Goal: Task Accomplishment & Management: Complete application form

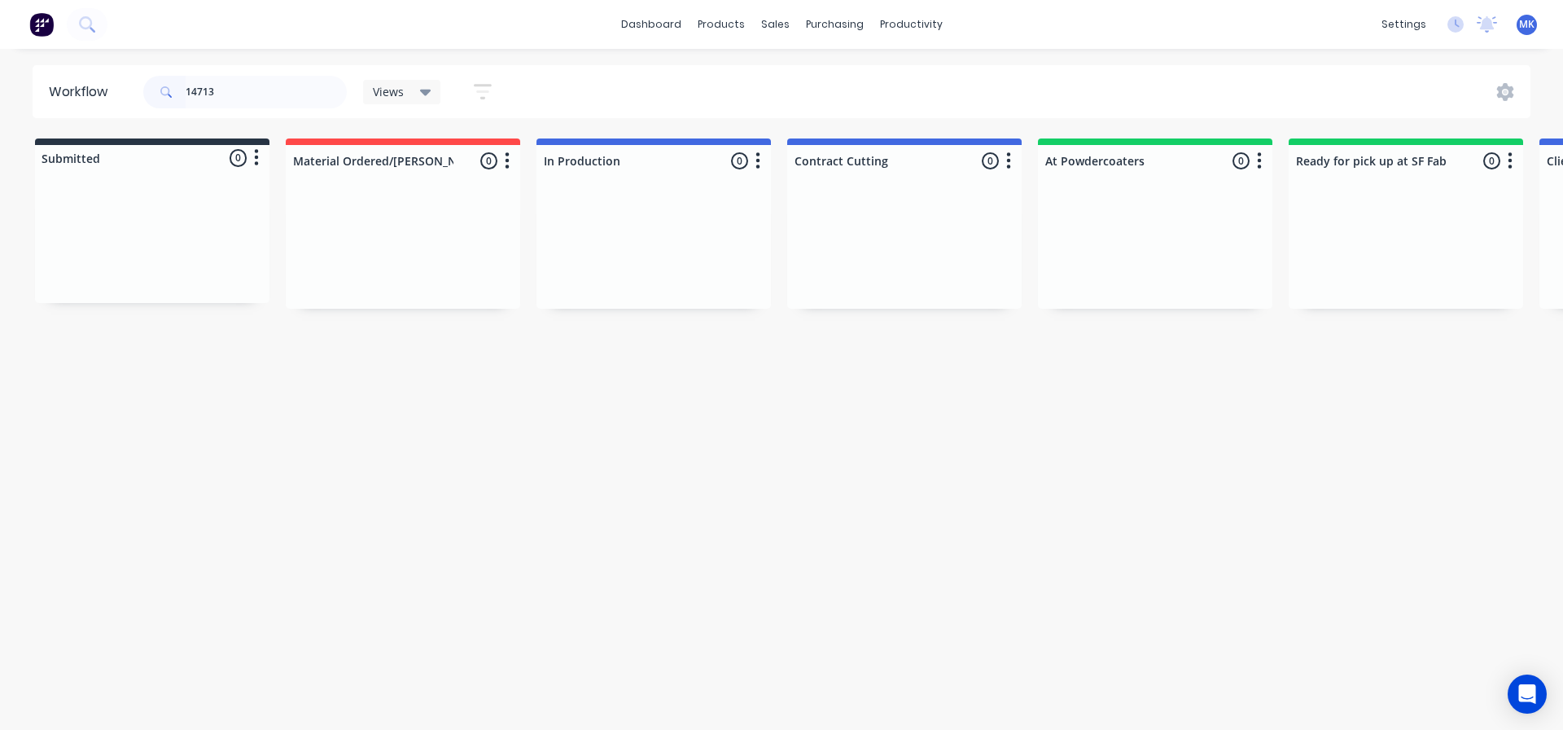
scroll to position [0, 1027]
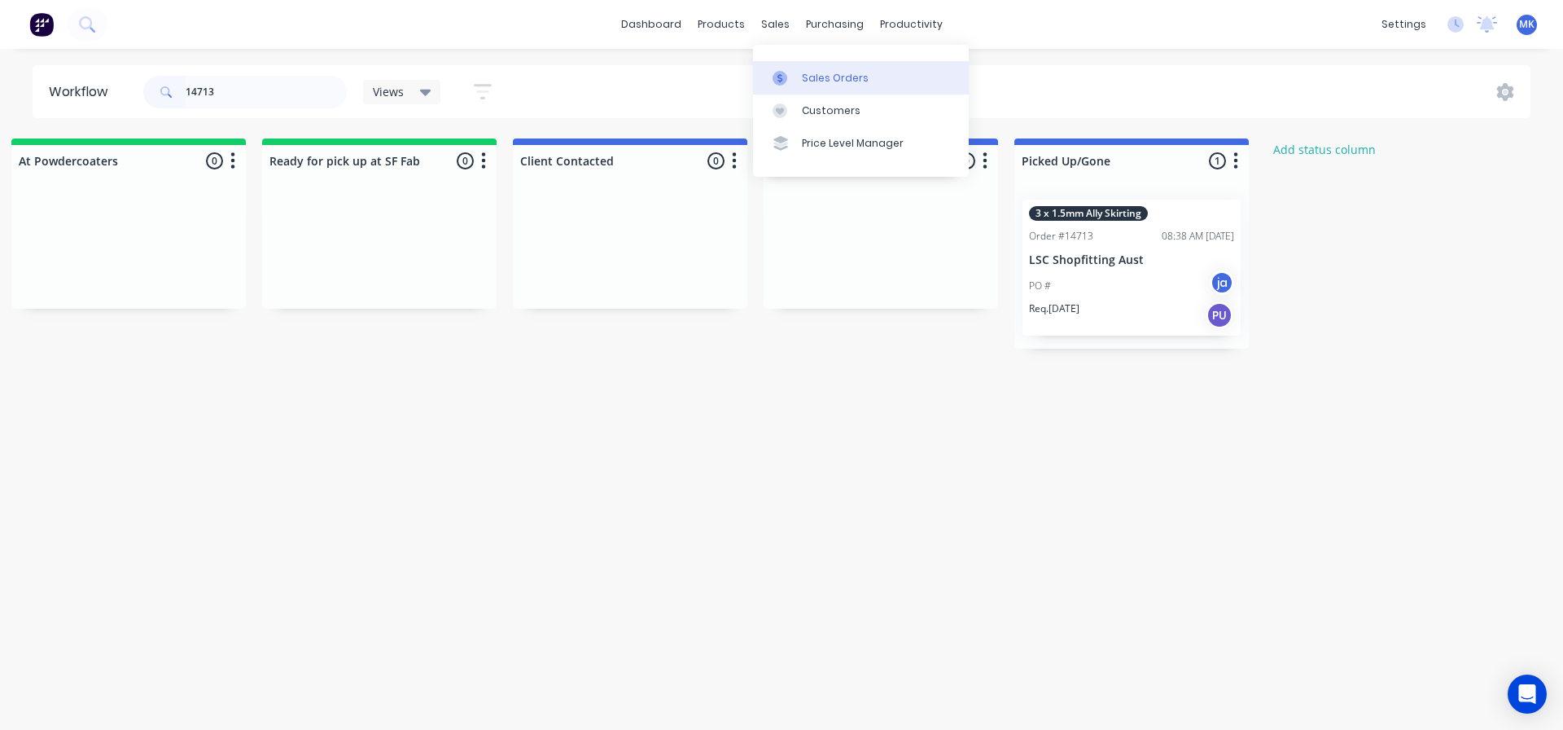
click at [807, 84] on div "Sales Orders" at bounding box center [835, 78] width 67 height 15
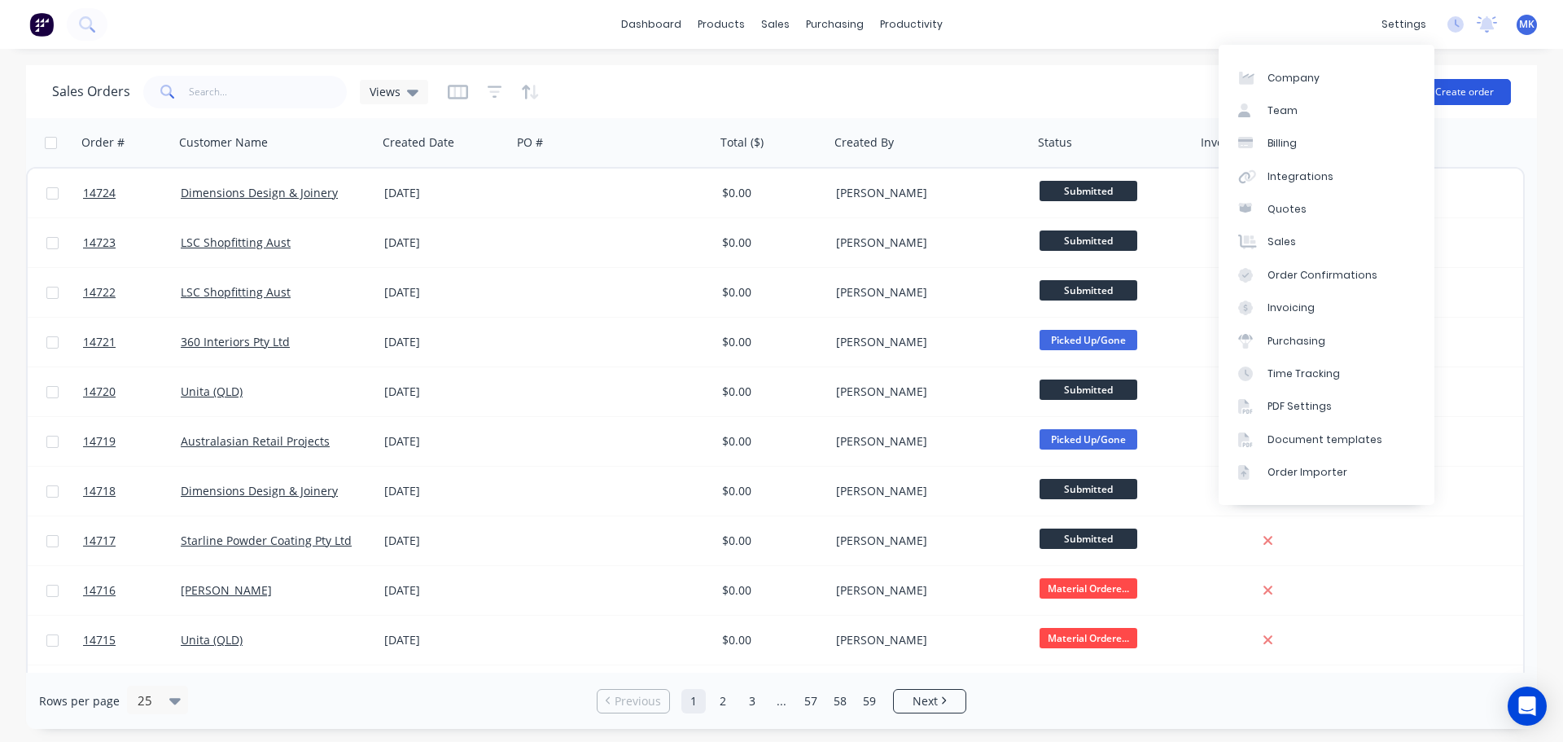
click at [1472, 96] on button "Create order" at bounding box center [1464, 92] width 93 height 26
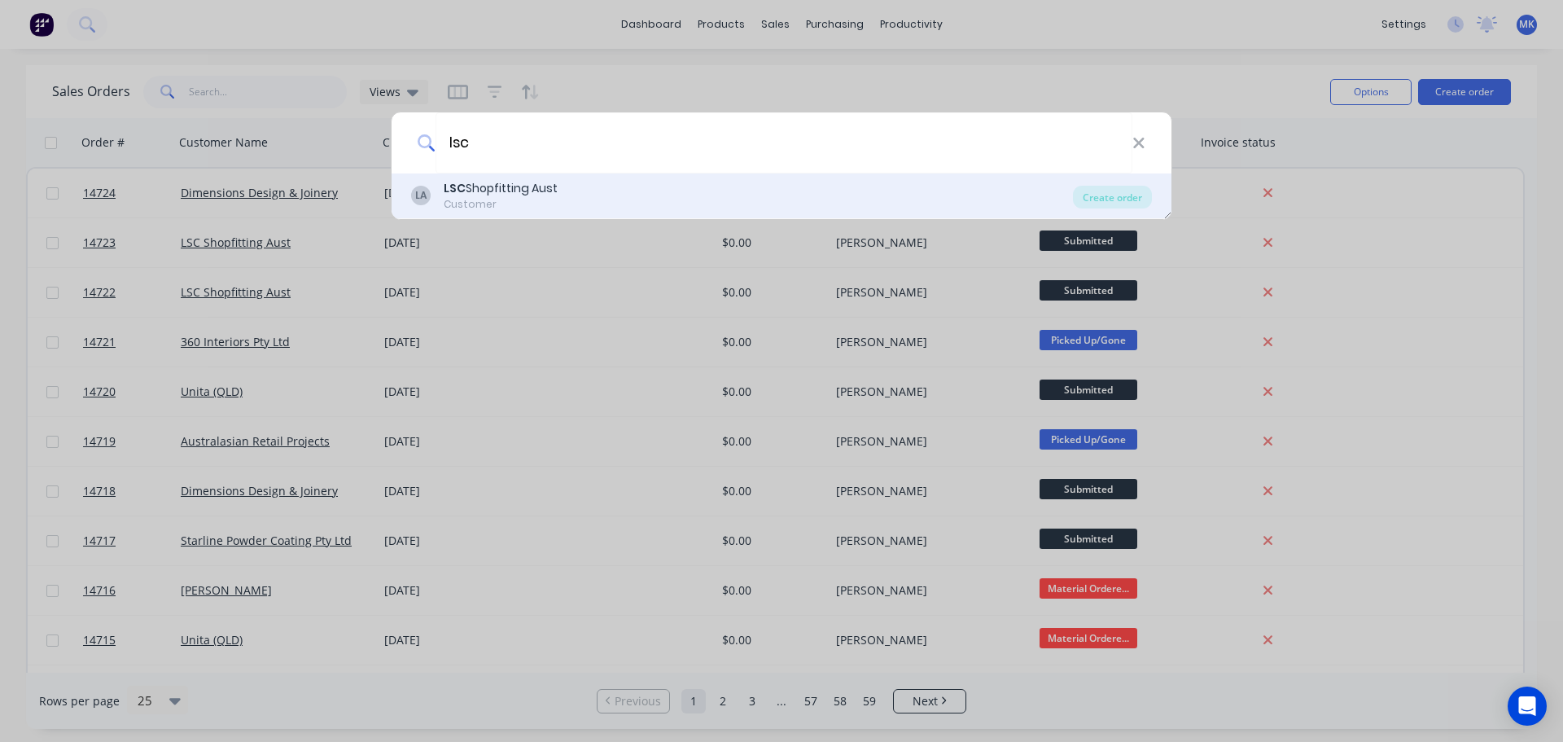
type input "lsc"
click at [541, 185] on div "LSC Shopfitting Aust" at bounding box center [501, 188] width 114 height 17
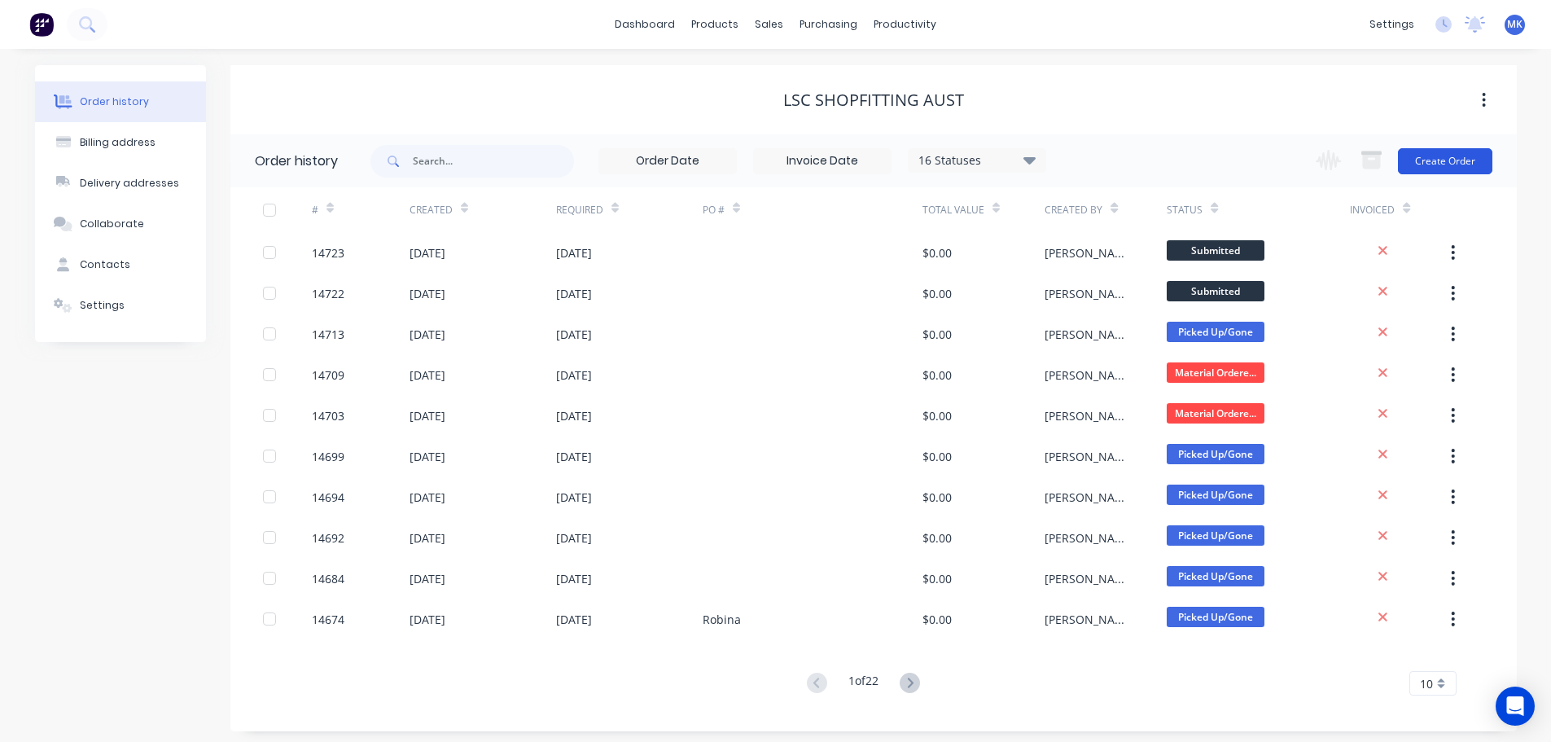
click at [1444, 158] on button "Create Order" at bounding box center [1445, 161] width 94 height 26
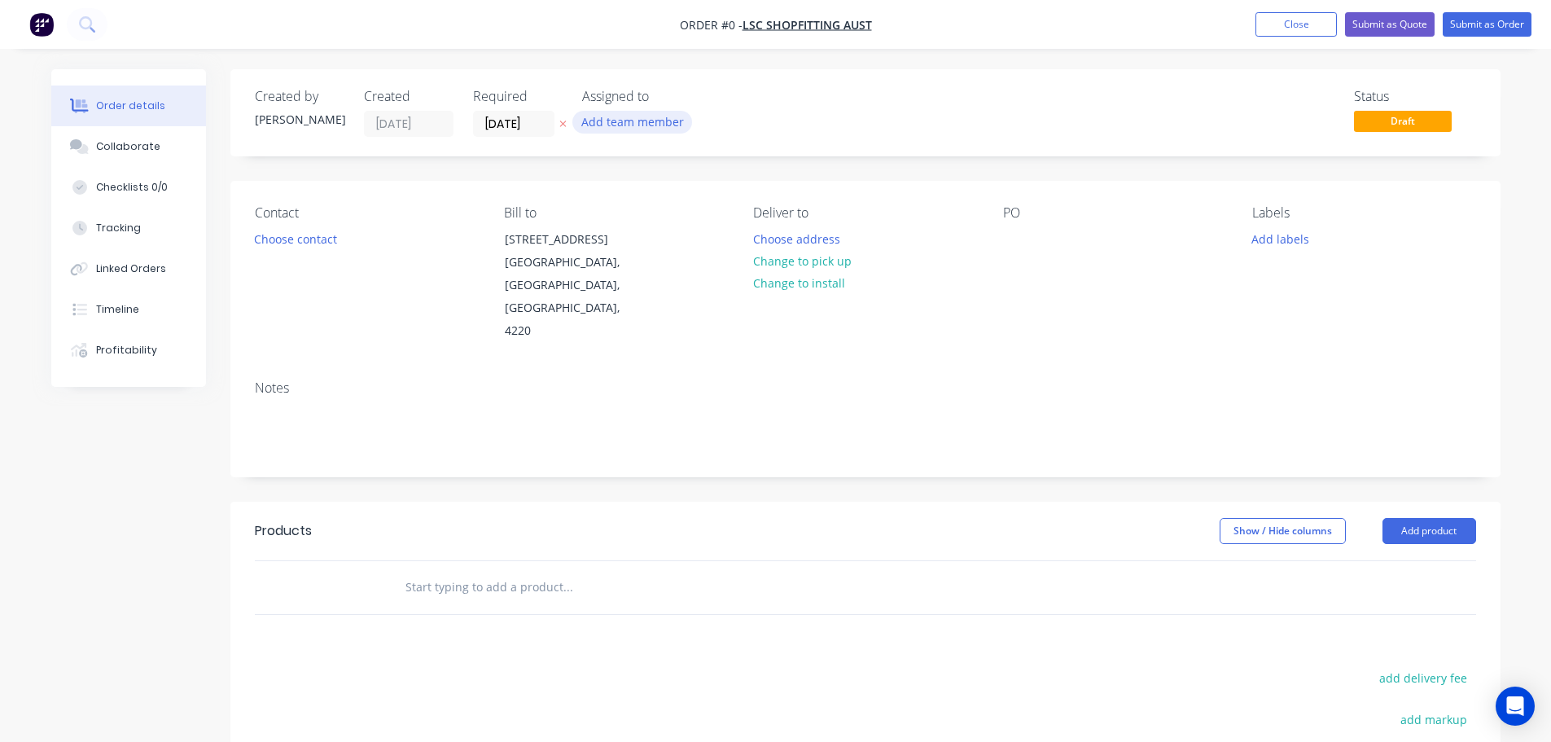
click at [681, 118] on button "Add team member" at bounding box center [632, 122] width 120 height 22
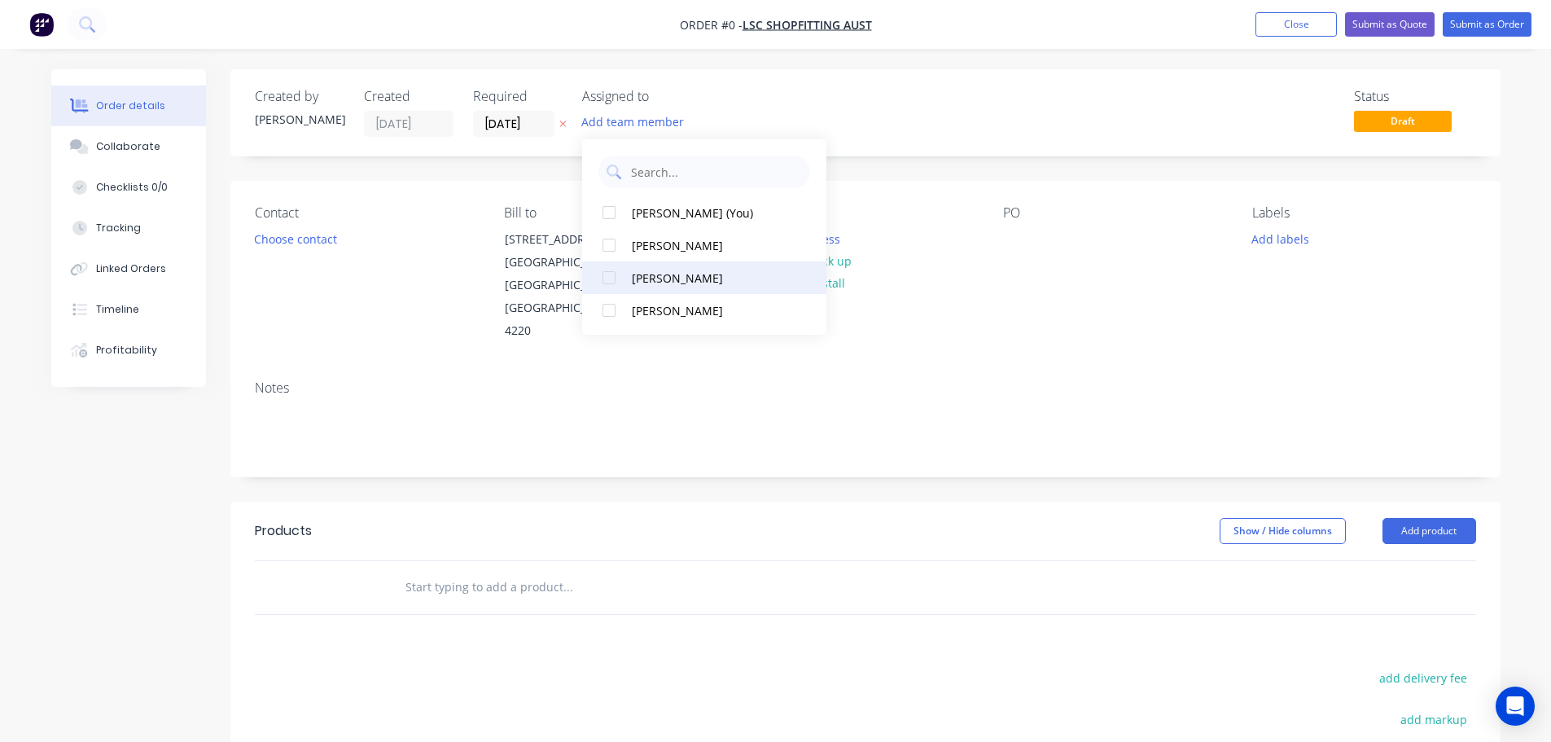
click at [697, 277] on div "[PERSON_NAME]" at bounding box center [713, 277] width 163 height 17
click at [271, 240] on div "Order details Collaborate Checklists 0/0 Tracking Linked Orders Timeline Profit…" at bounding box center [776, 549] width 1482 height 961
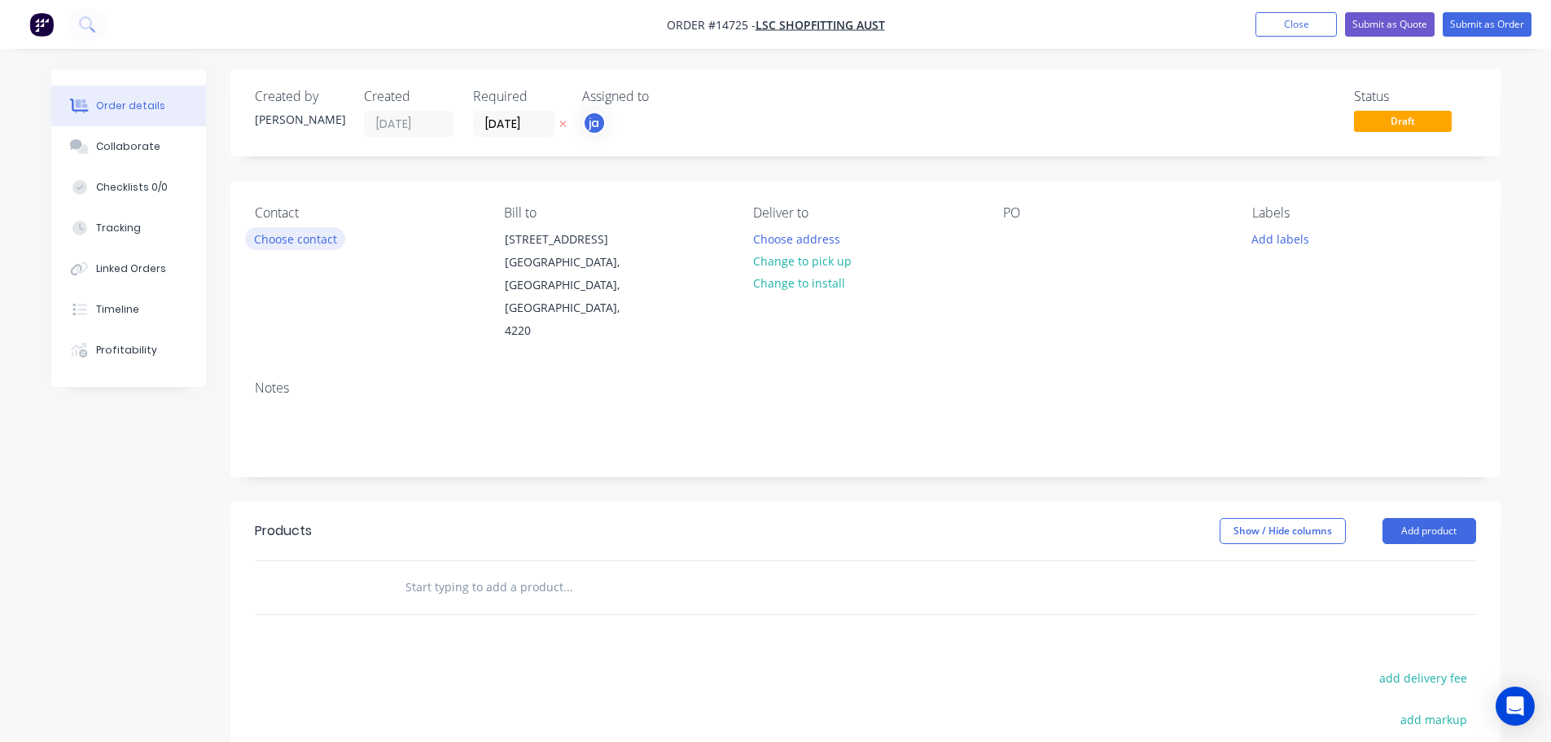
click at [271, 238] on button "Choose contact" at bounding box center [295, 238] width 100 height 22
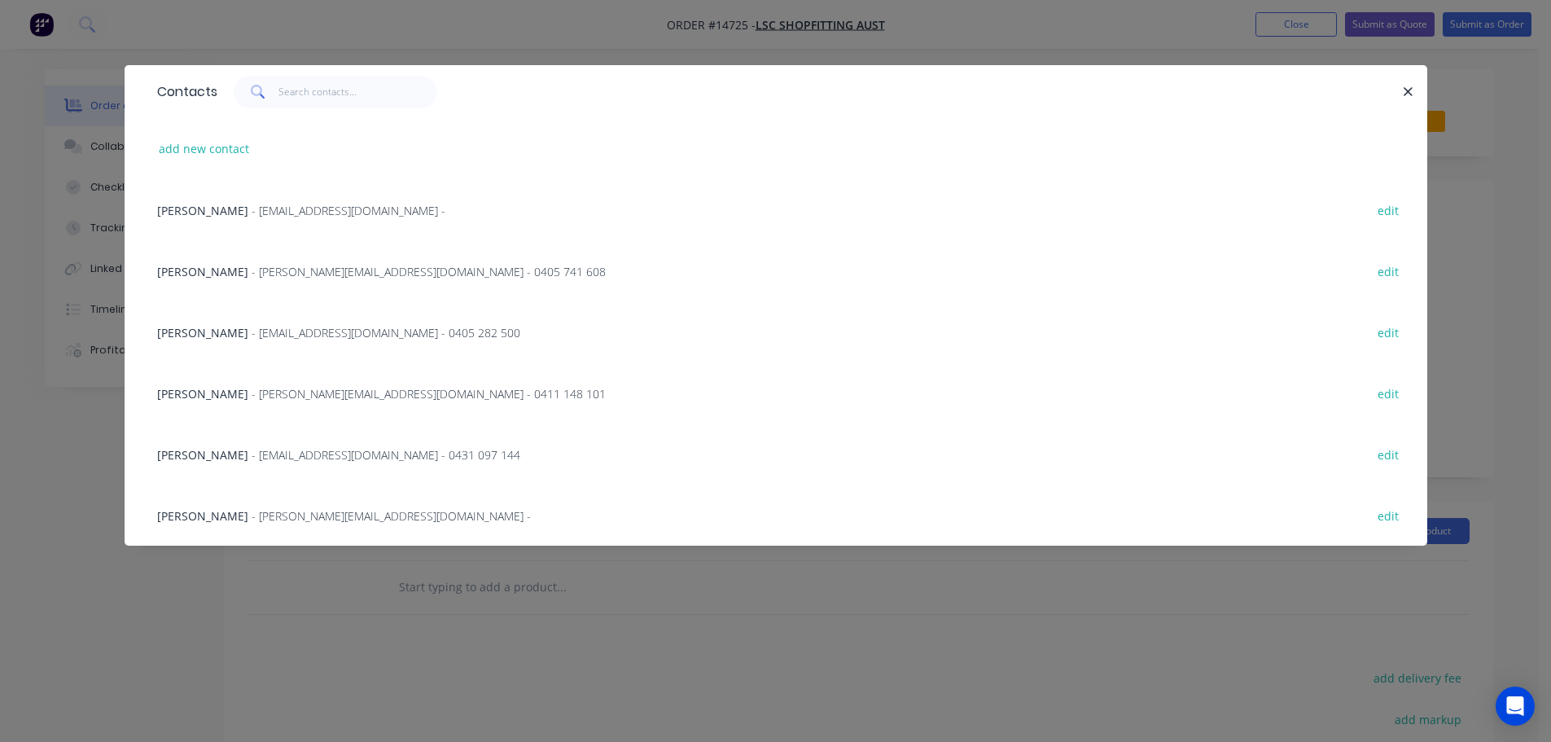
click at [316, 266] on span "- [PERSON_NAME][EMAIL_ADDRESS][DOMAIN_NAME] - 0405 741 608" at bounding box center [429, 271] width 354 height 15
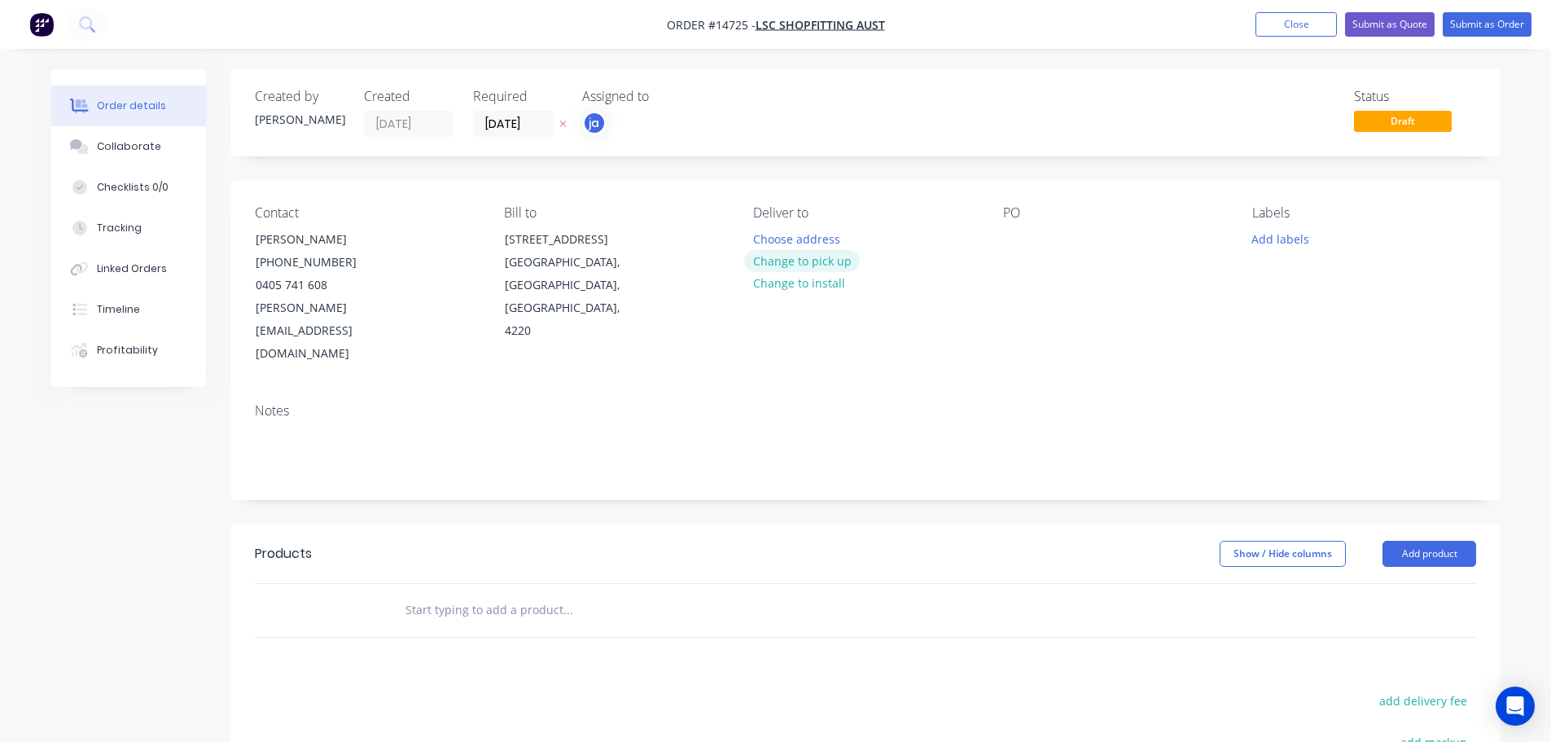
click at [834, 250] on button "Change to pick up" at bounding box center [802, 261] width 116 height 22
click at [1296, 230] on button "Add labels" at bounding box center [1280, 238] width 75 height 22
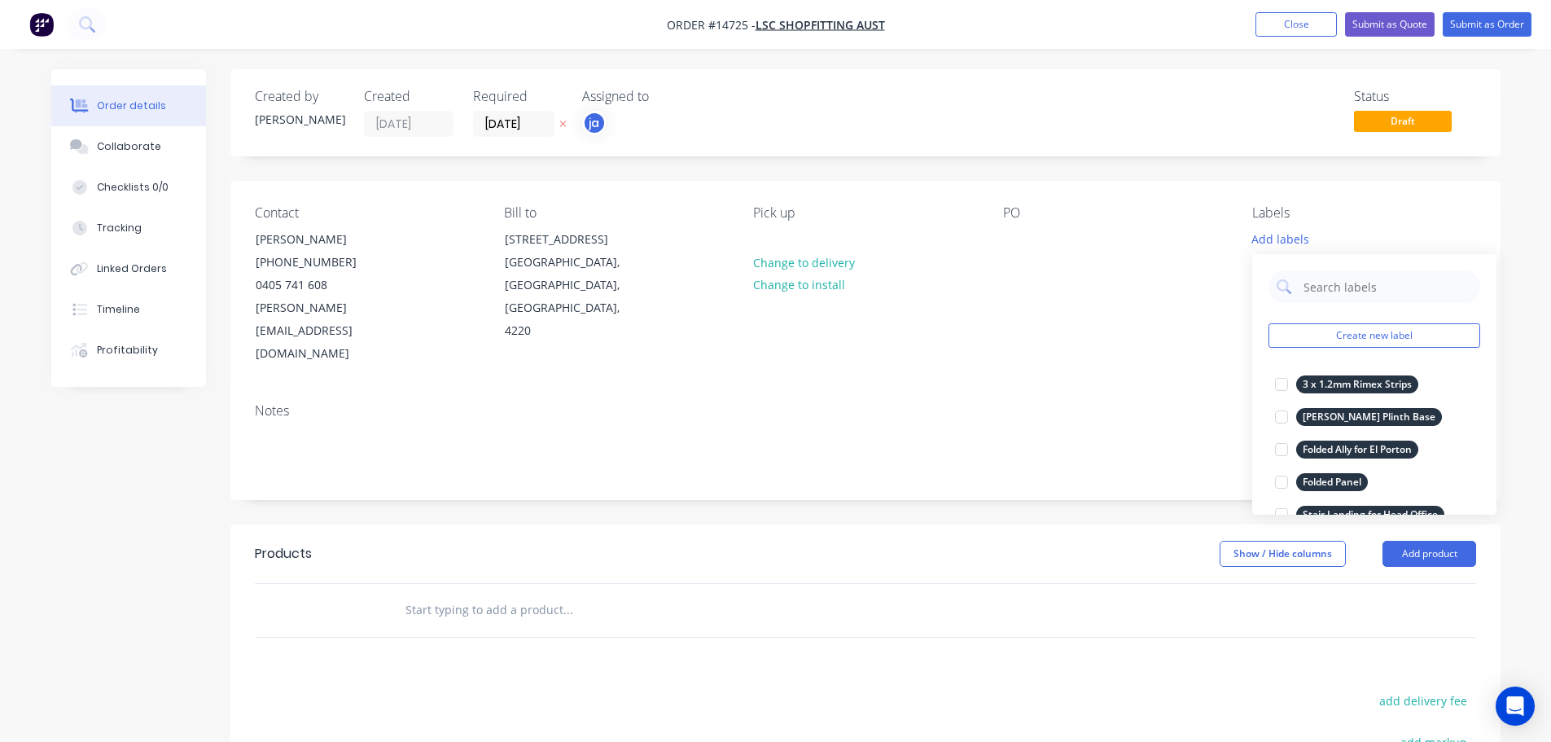
click at [1400, 318] on div "Create new label 3 x 1.2mm Rimex Strips edit [PERSON_NAME] Plinth Base edit Fol…" at bounding box center [1374, 384] width 244 height 261
click at [1396, 331] on button "Create new label" at bounding box center [1374, 335] width 212 height 24
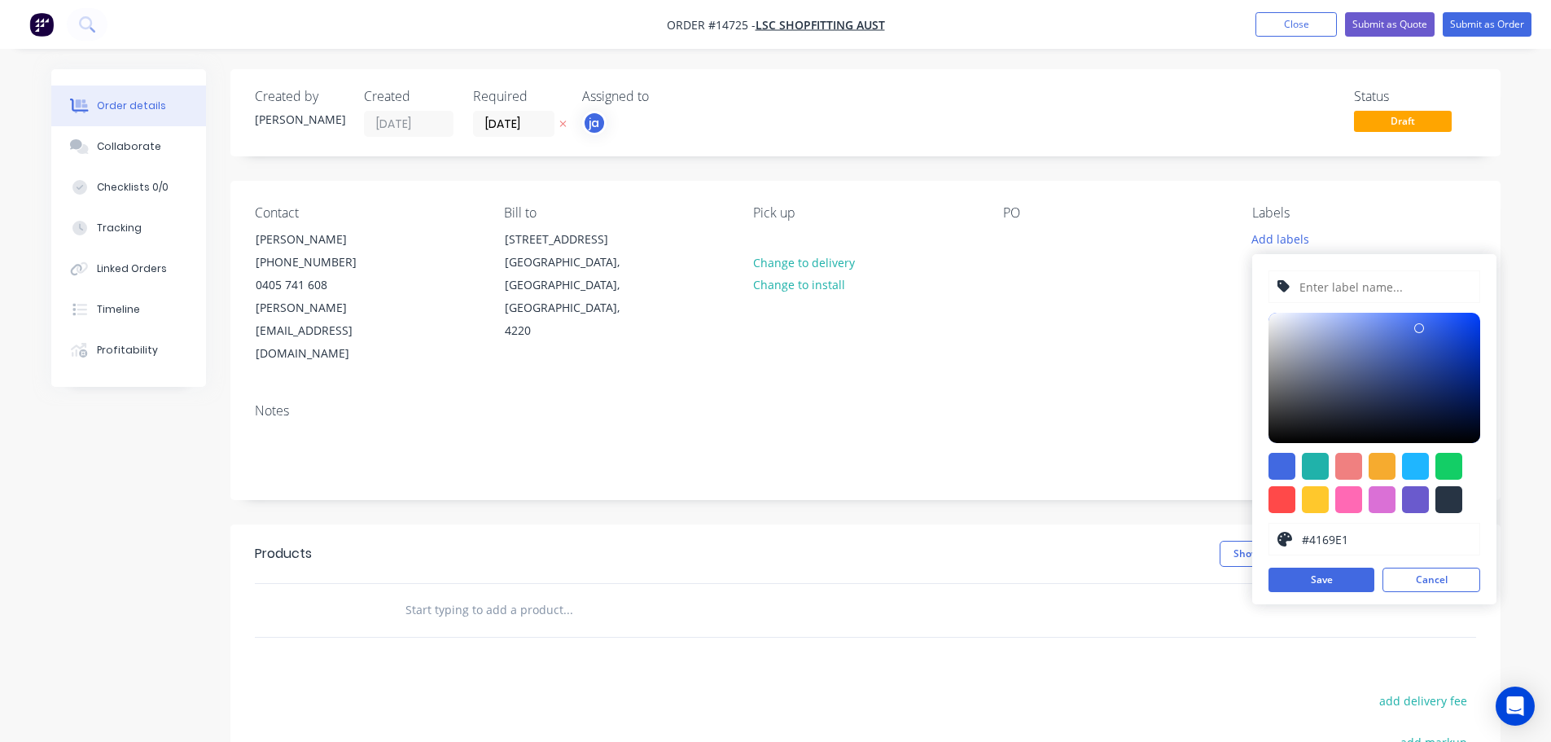
drag, startPoint x: 1448, startPoint y: 513, endPoint x: 1446, endPoint y: 500, distance: 13.3
click at [1448, 512] on div "#4169E1 hex #4169E1 Save Cancel" at bounding box center [1374, 429] width 244 height 350
drag, startPoint x: 1444, startPoint y: 495, endPoint x: 1439, endPoint y: 478, distance: 17.8
click at [1444, 494] on div at bounding box center [1448, 499] width 27 height 27
type input "#273444"
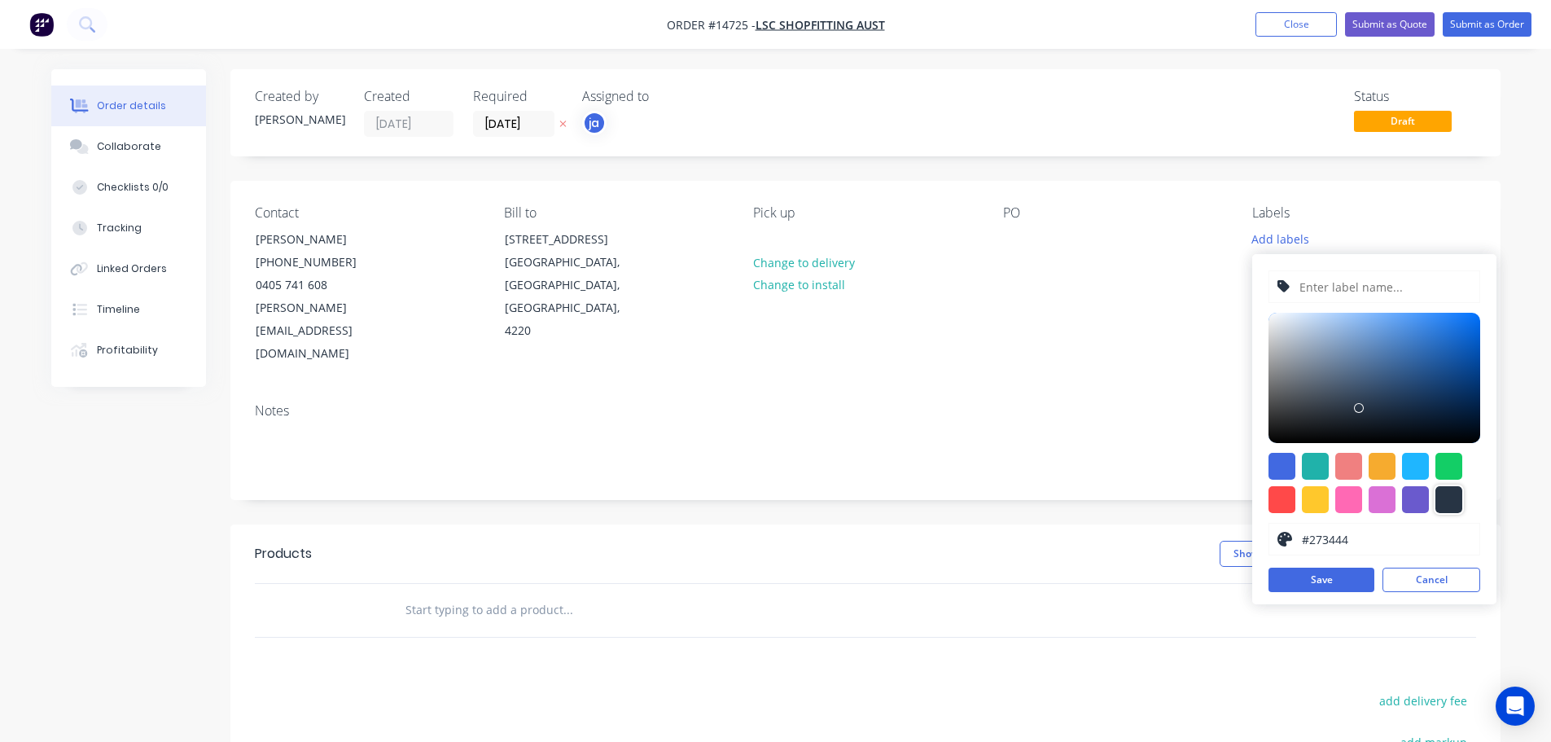
click at [1366, 292] on input "text" at bounding box center [1384, 286] width 173 height 31
paste input "1 x TV Shroud"
type input "1 x TV Shroud"
click at [1329, 582] on button "Save" at bounding box center [1321, 579] width 106 height 24
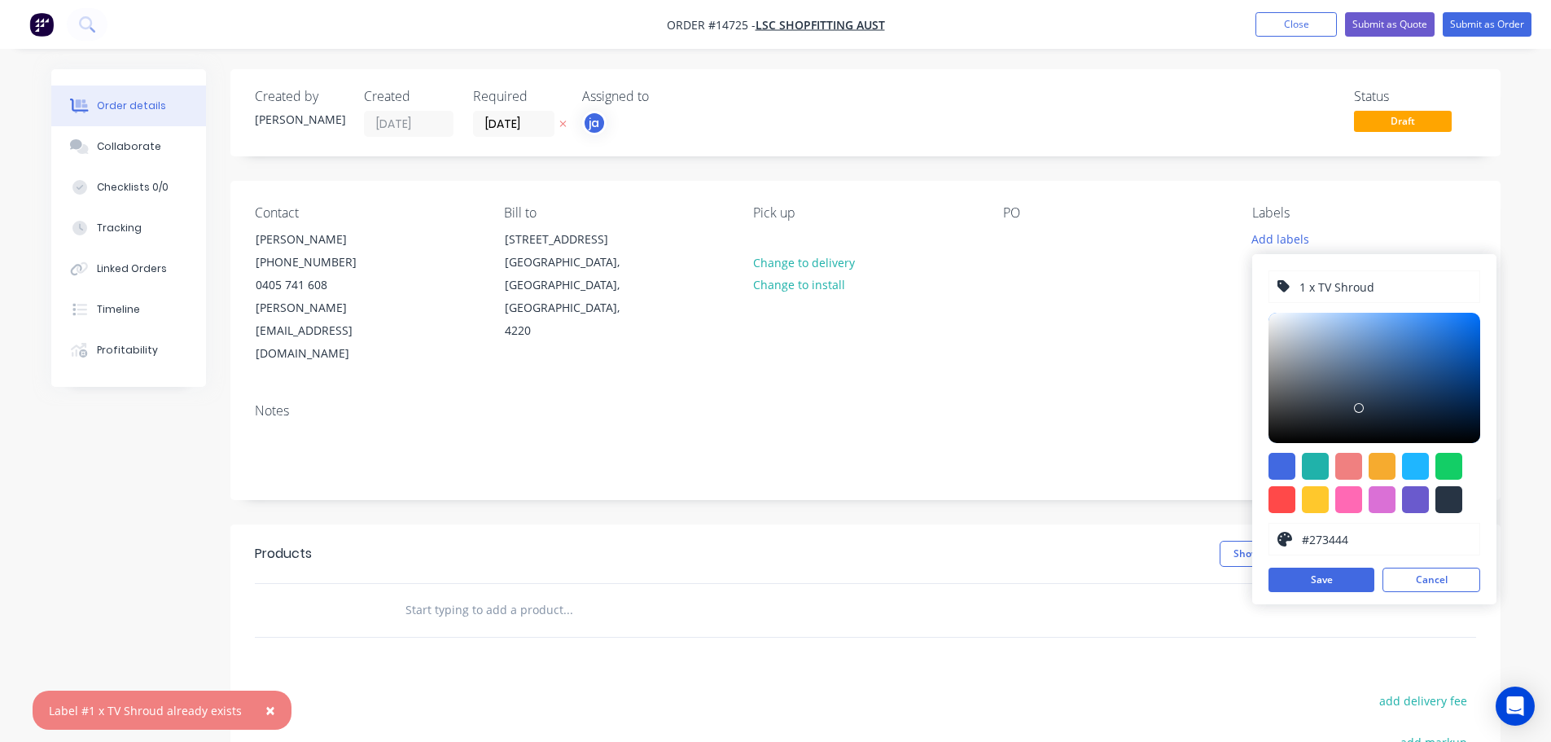
click at [462, 584] on div at bounding box center [678, 610] width 586 height 53
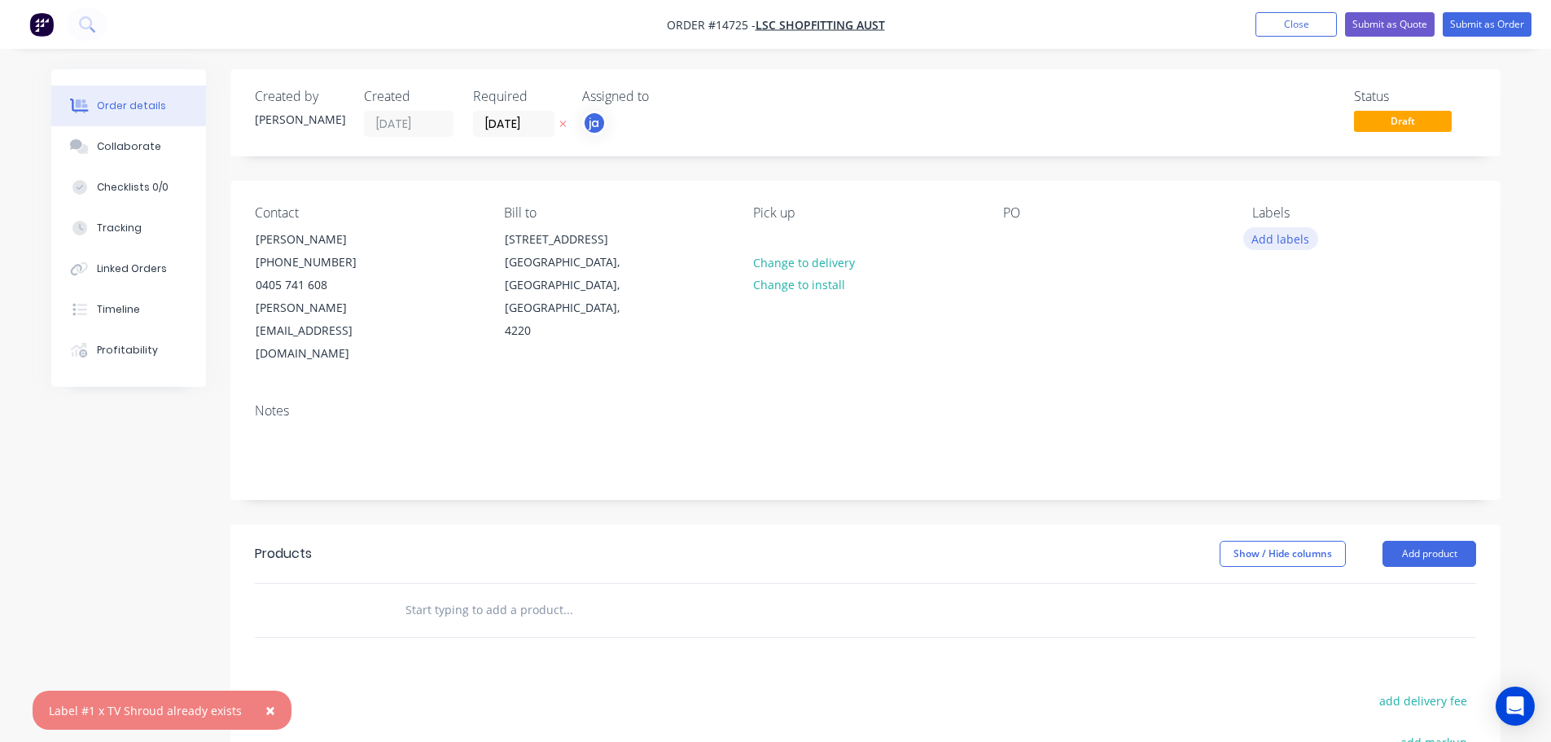
click at [1297, 241] on button "Add labels" at bounding box center [1280, 238] width 75 height 22
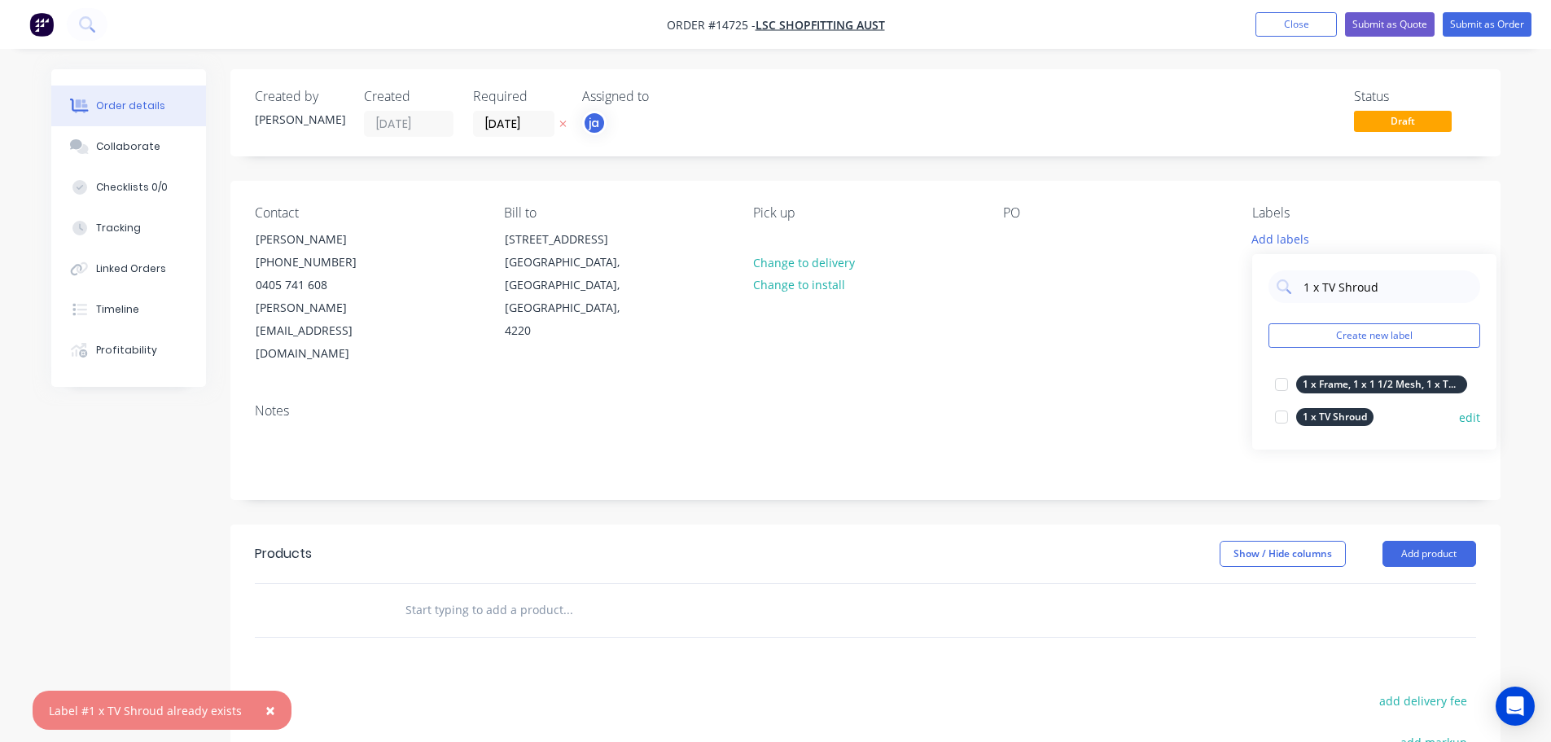
type input "1 x TV Shroud"
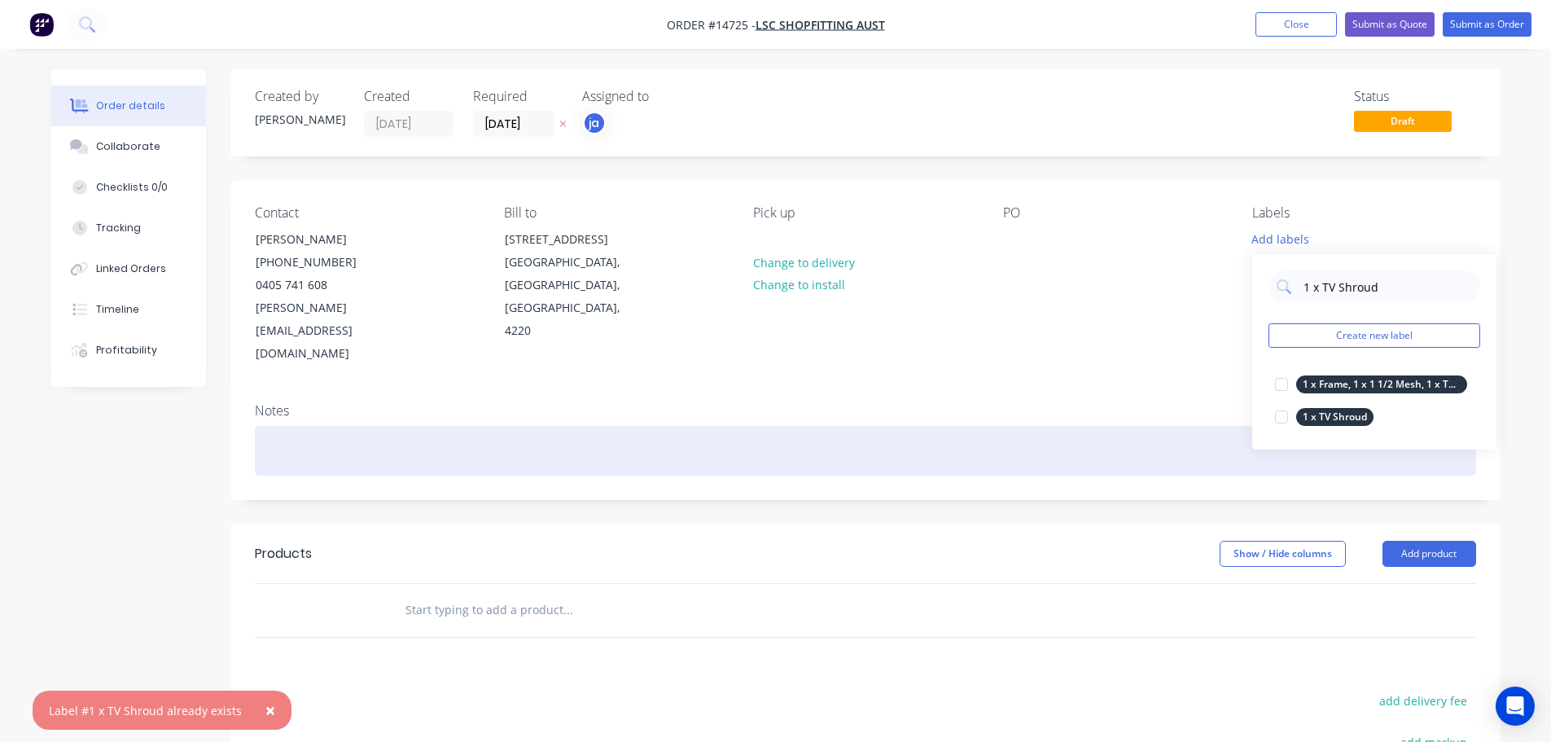
drag, startPoint x: 1347, startPoint y: 416, endPoint x: 1150, endPoint y: 423, distance: 198.0
click at [1347, 416] on div "1 x TV Shroud" at bounding box center [1334, 417] width 77 height 18
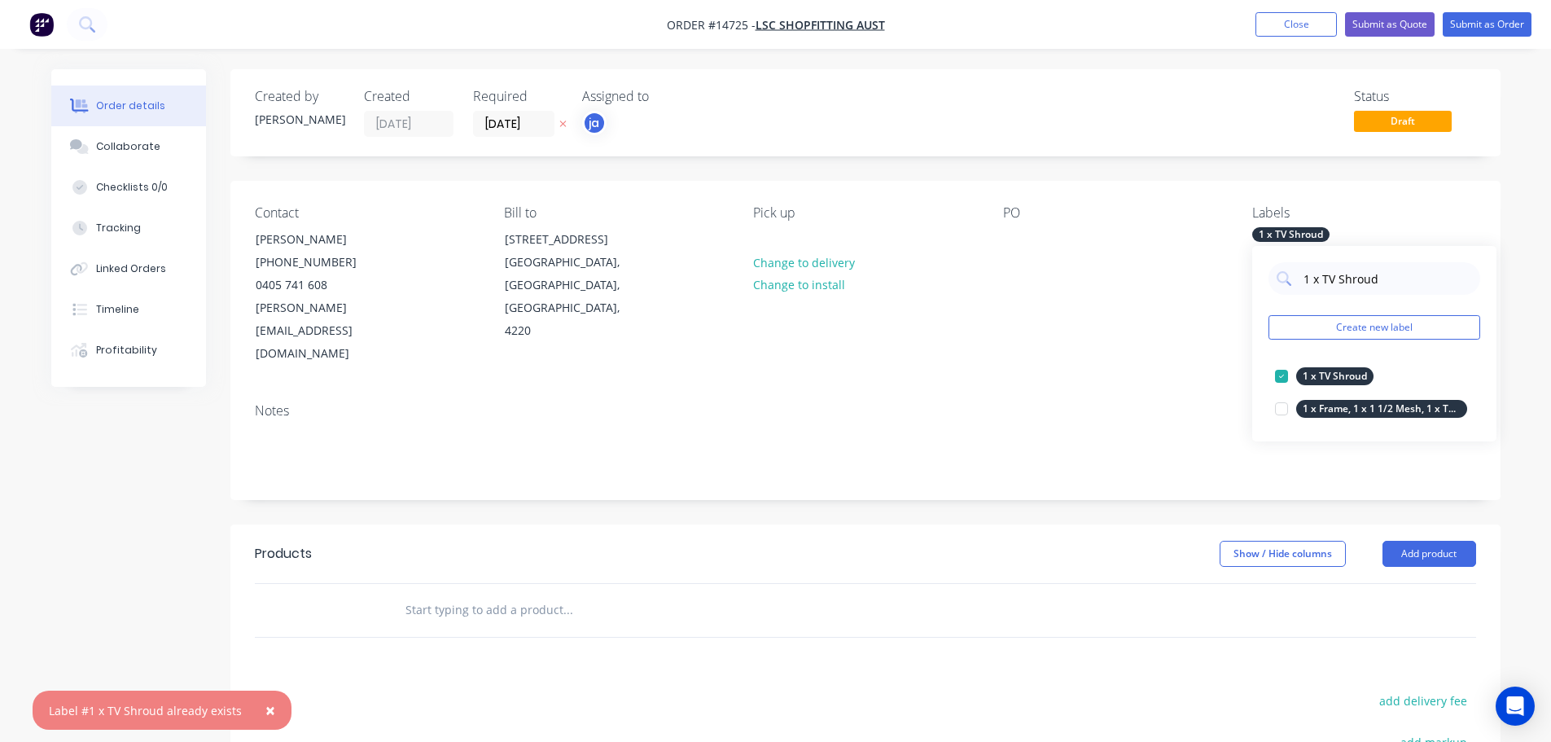
click at [568, 594] on input "text" at bounding box center [568, 610] width 326 height 33
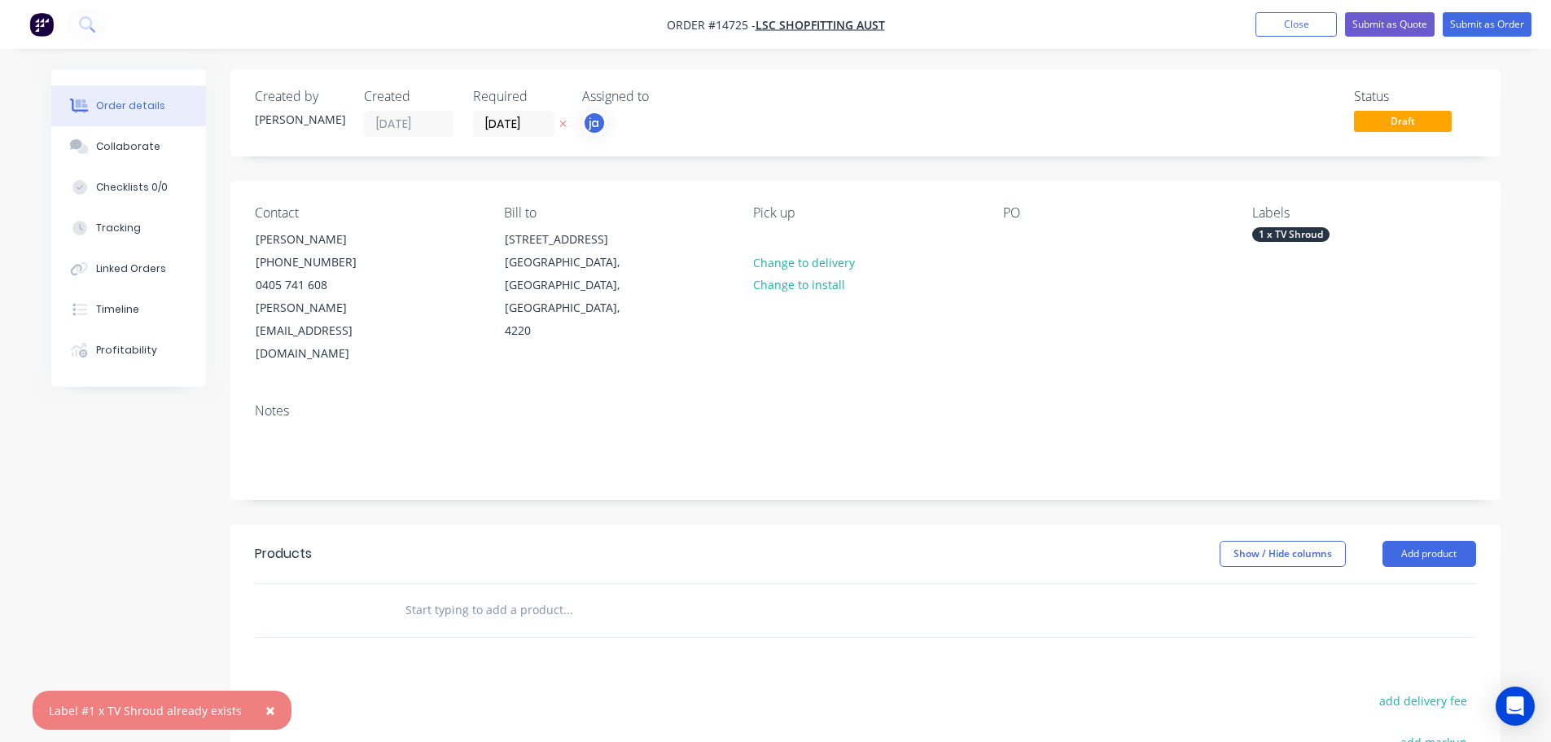
paste input "1 x TV Shroud"
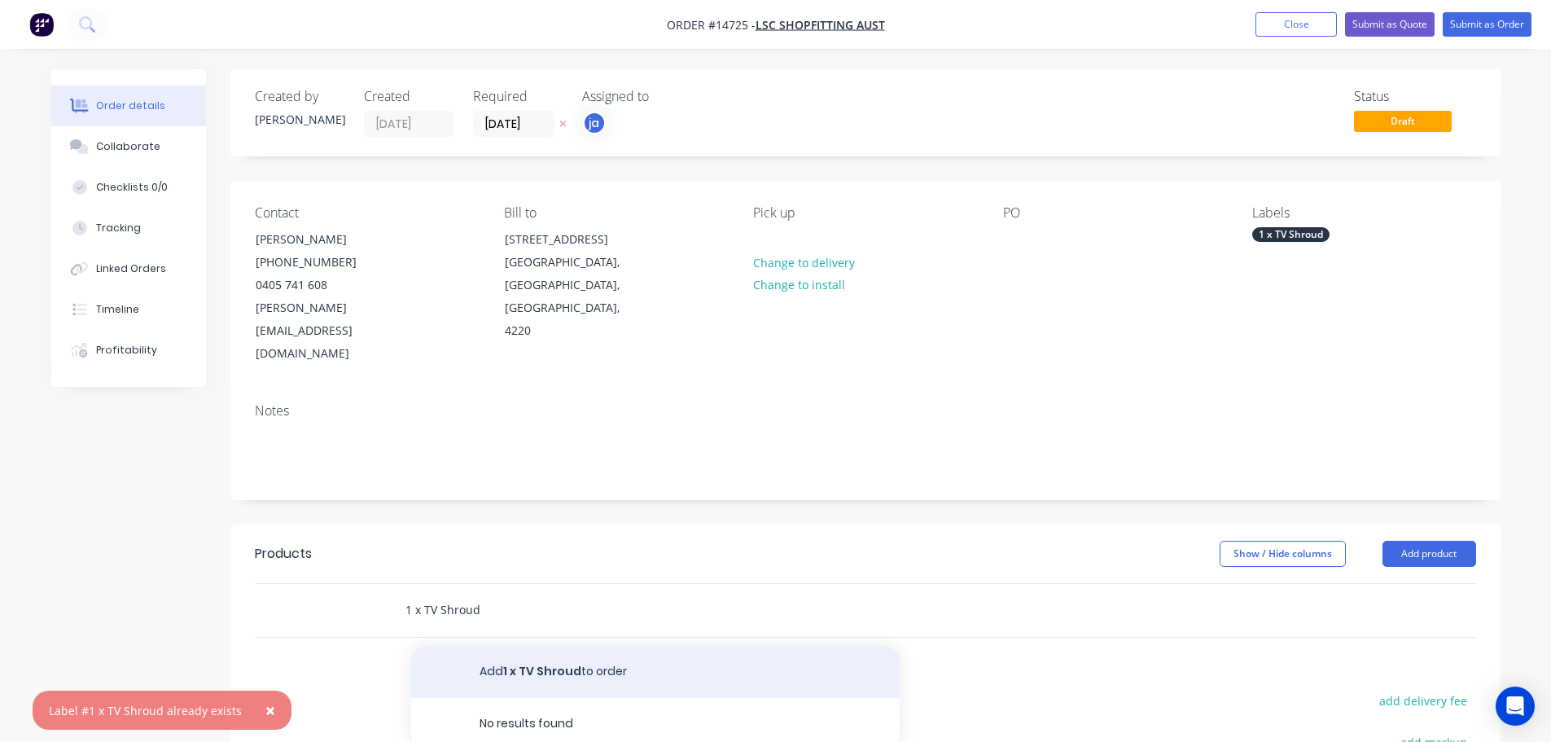
type input "1 x TV Shroud"
click at [545, 646] on button "Add 1 x TV Shroud to order" at bounding box center [655, 672] width 489 height 52
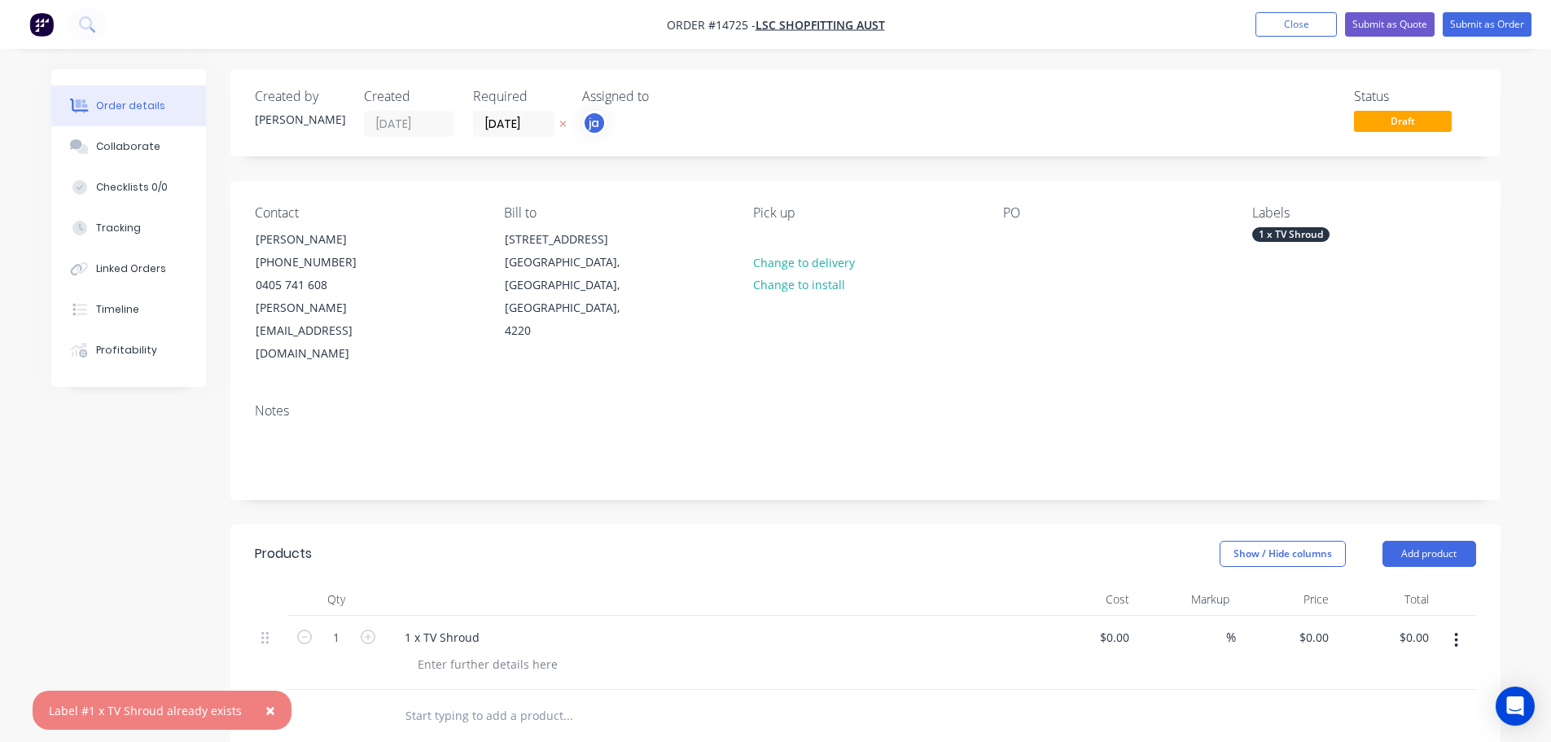
click at [1462, 37] on nav "Order #14725 - LSC Shopfitting Aust Add product Close Submit as Quote Submit as…" at bounding box center [775, 24] width 1551 height 49
click at [1464, 33] on button "Submit as Order" at bounding box center [1487, 24] width 89 height 24
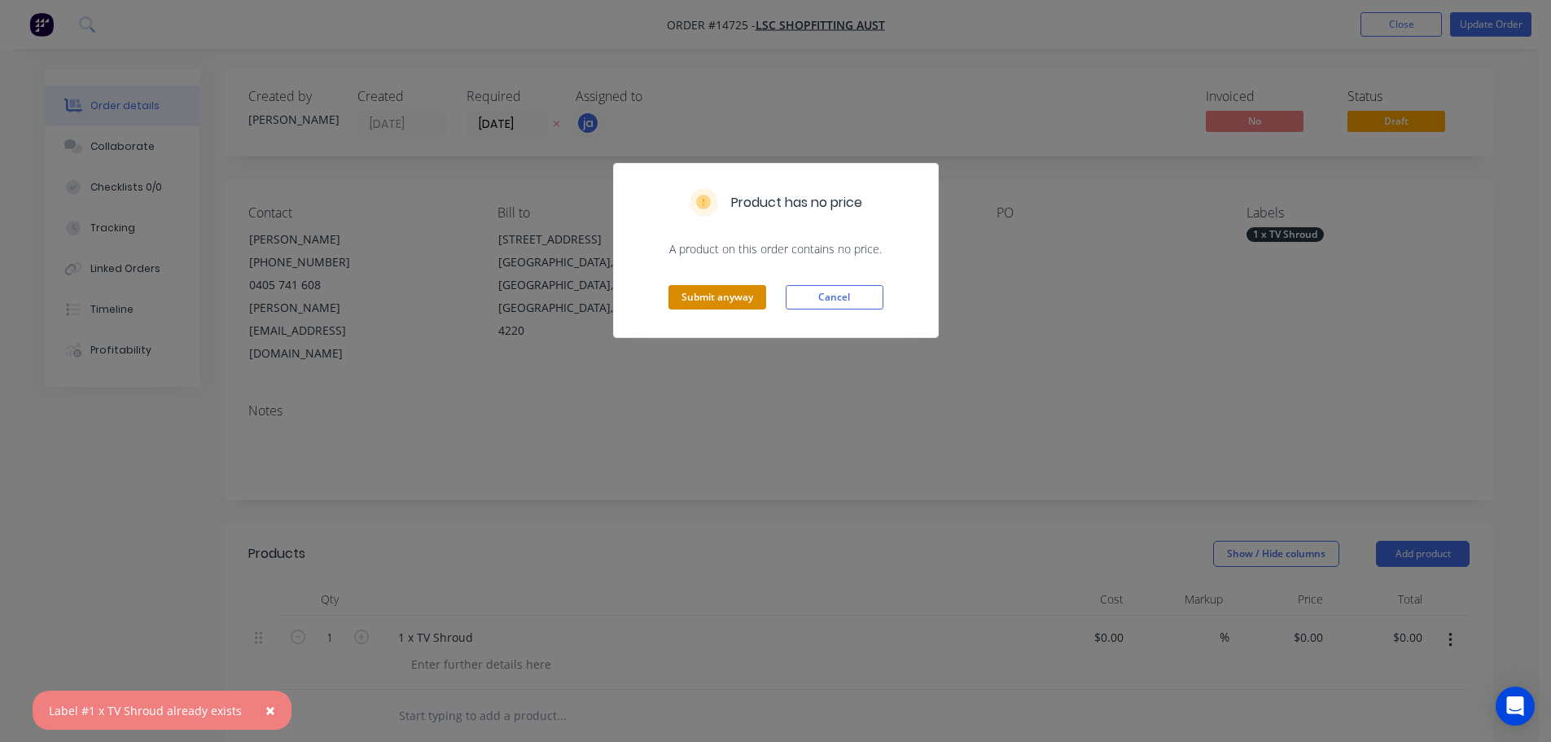
click at [741, 299] on button "Submit anyway" at bounding box center [717, 297] width 98 height 24
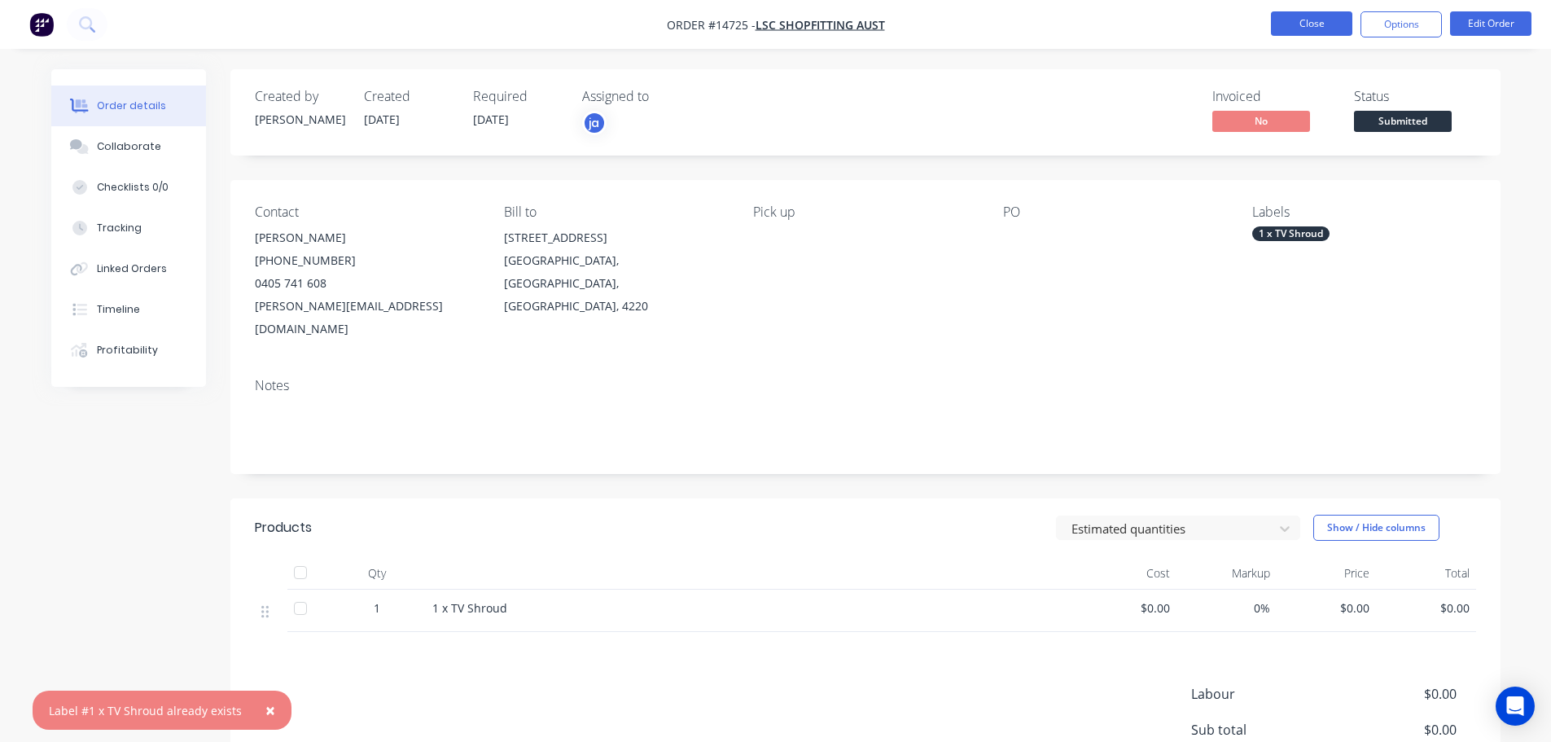
click at [1294, 25] on button "Close" at bounding box center [1311, 23] width 81 height 24
